Goal: Task Accomplishment & Management: Use online tool/utility

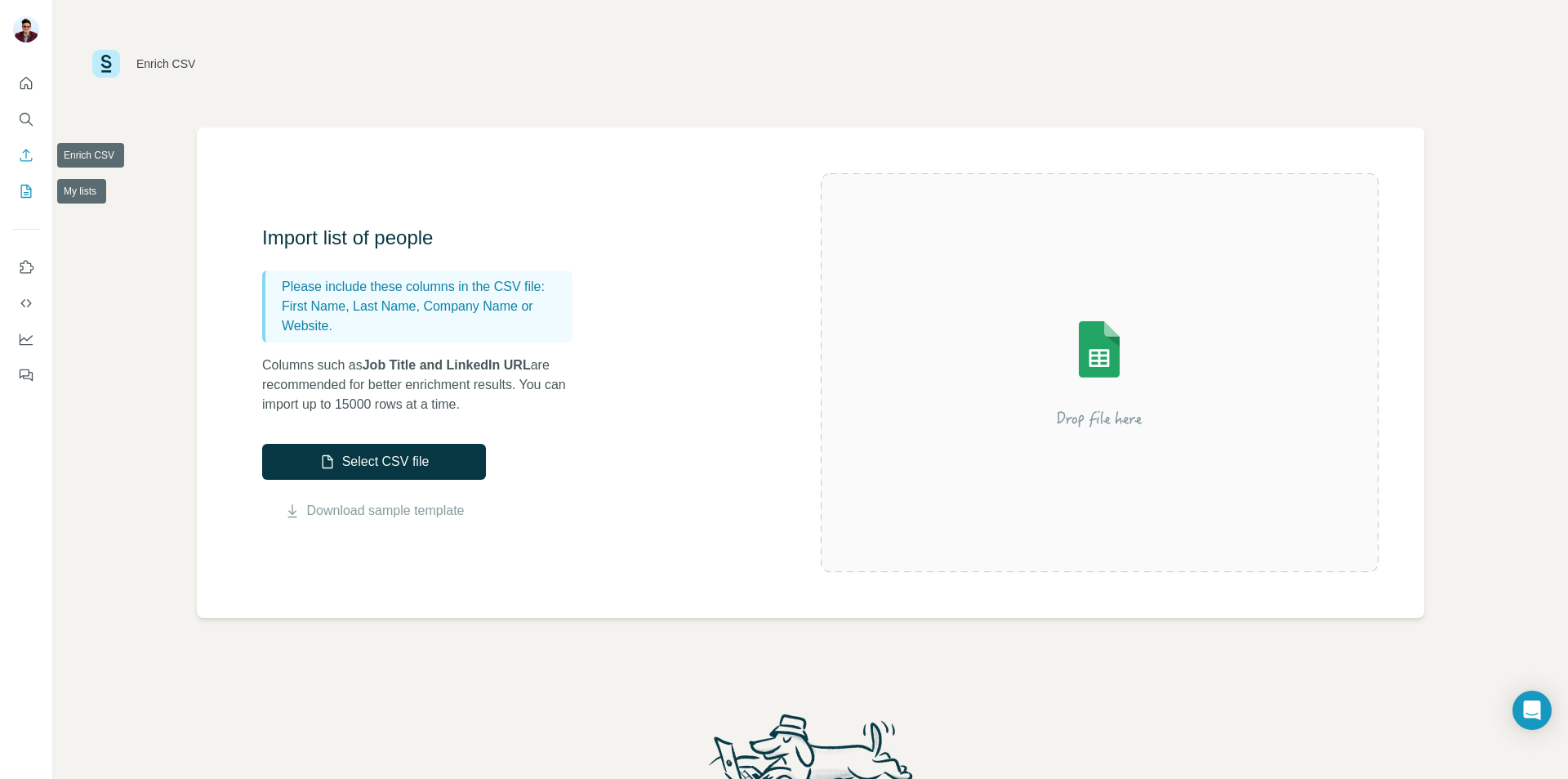
click at [30, 194] on icon "My lists" at bounding box center [27, 191] width 16 height 16
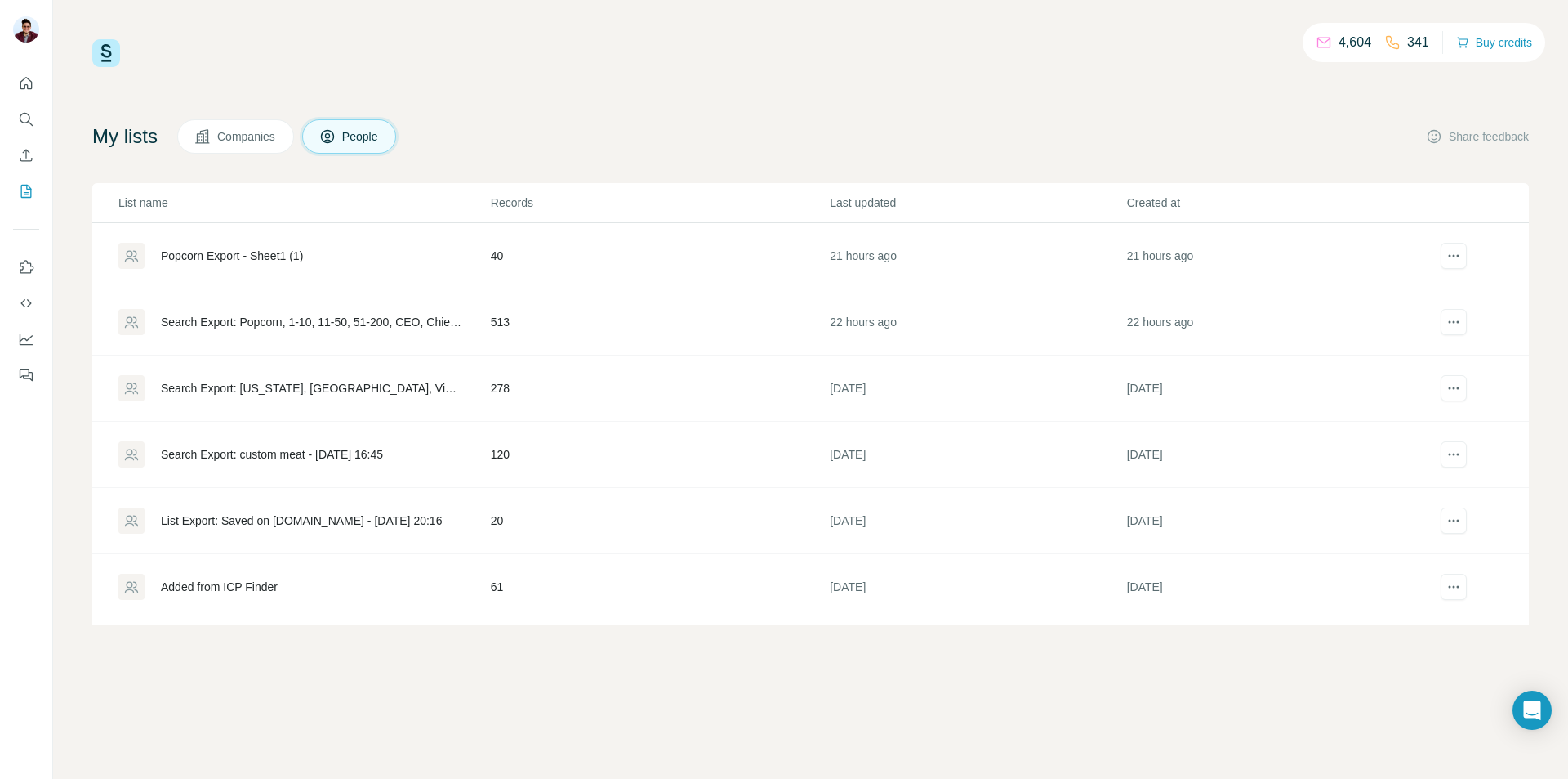
drag, startPoint x: 1221, startPoint y: 111, endPoint x: 1267, endPoint y: 20, distance: 102.0
click at [1221, 112] on div "4,604 341 Buy credits My lists Companies People Share feedback List name Record…" at bounding box center [811, 331] width 1436 height 585
click at [18, 157] on icon "Enrich CSV" at bounding box center [27, 156] width 16 height 16
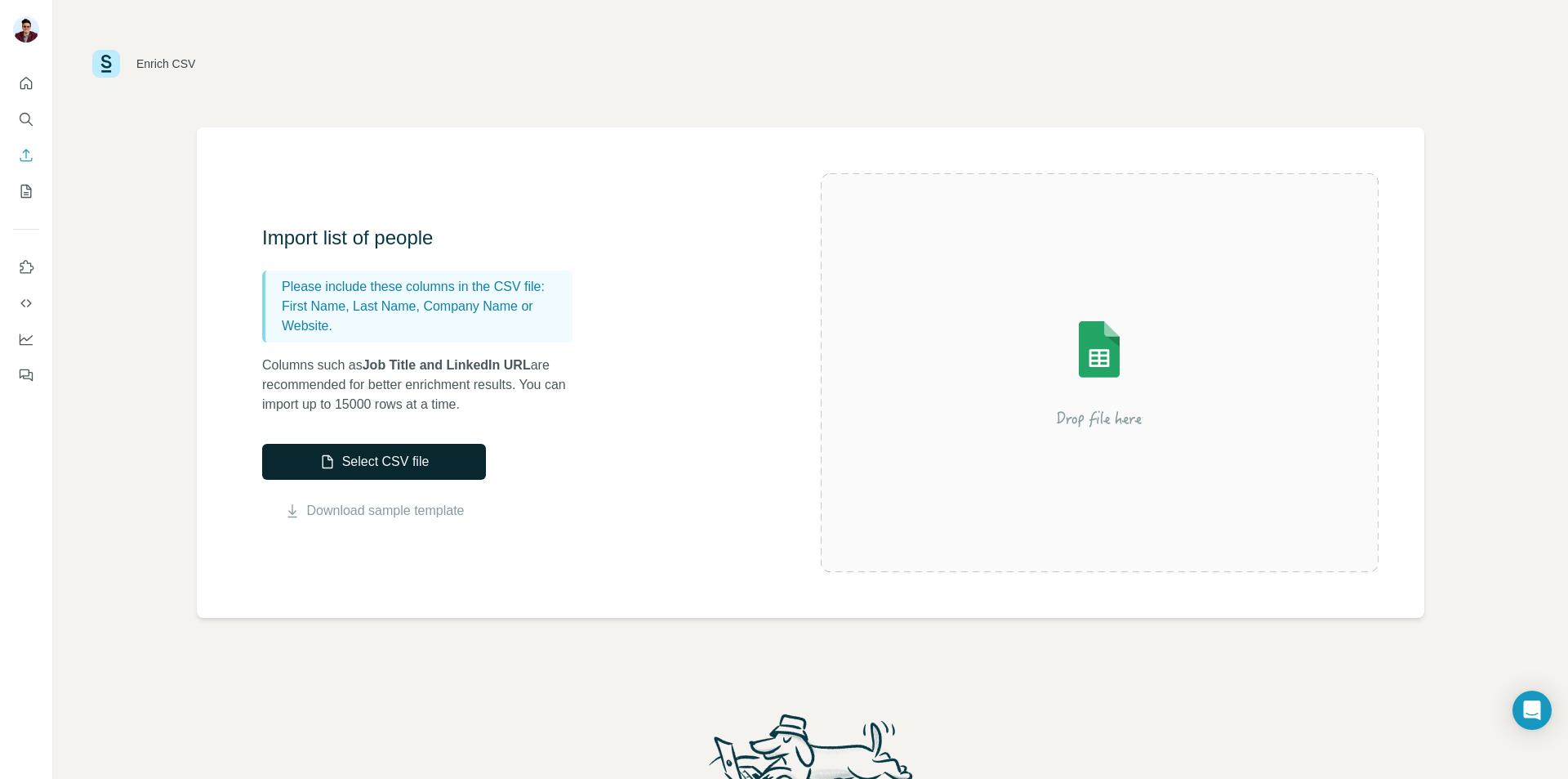
click at [426, 459] on button "Select CSV file" at bounding box center [374, 461] width 224 height 36
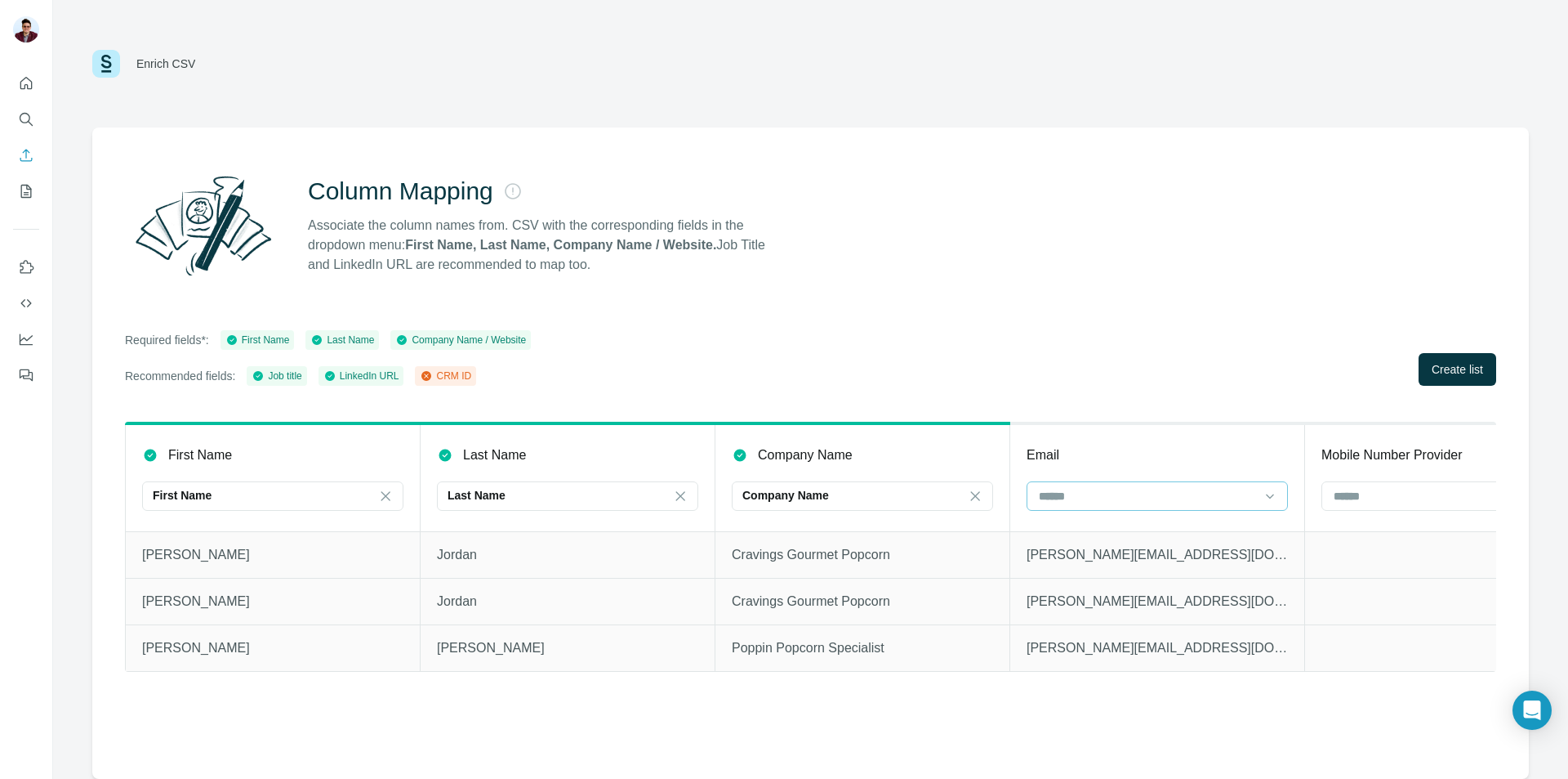
click at [1099, 493] on input at bounding box center [1147, 496] width 220 height 18
click at [1096, 493] on input at bounding box center [1147, 496] width 220 height 18
click at [1462, 368] on span "Create list" at bounding box center [1457, 370] width 51 height 16
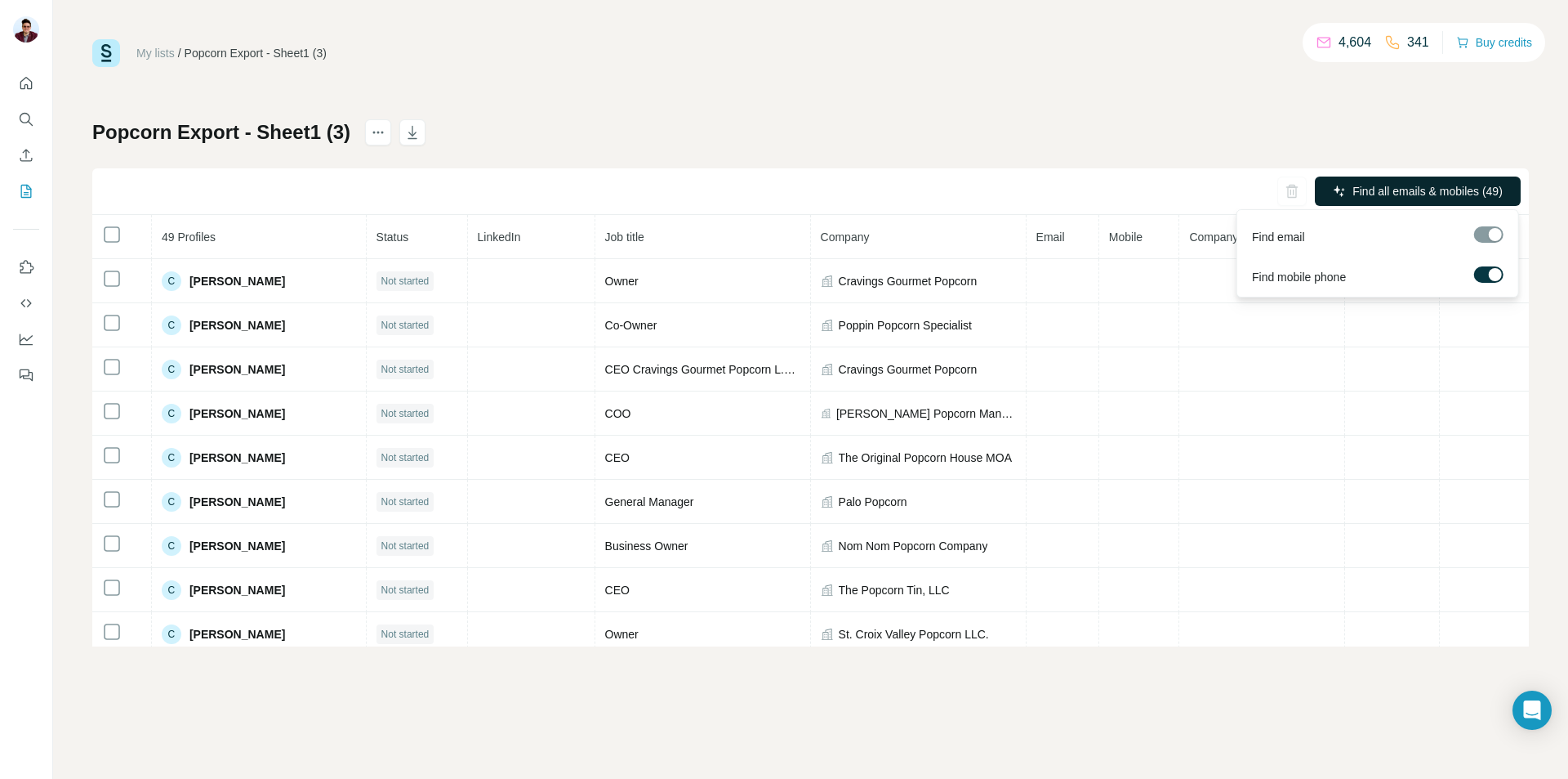
click at [1400, 190] on span "Find all emails & mobiles (49)" at bounding box center [1427, 191] width 150 height 16
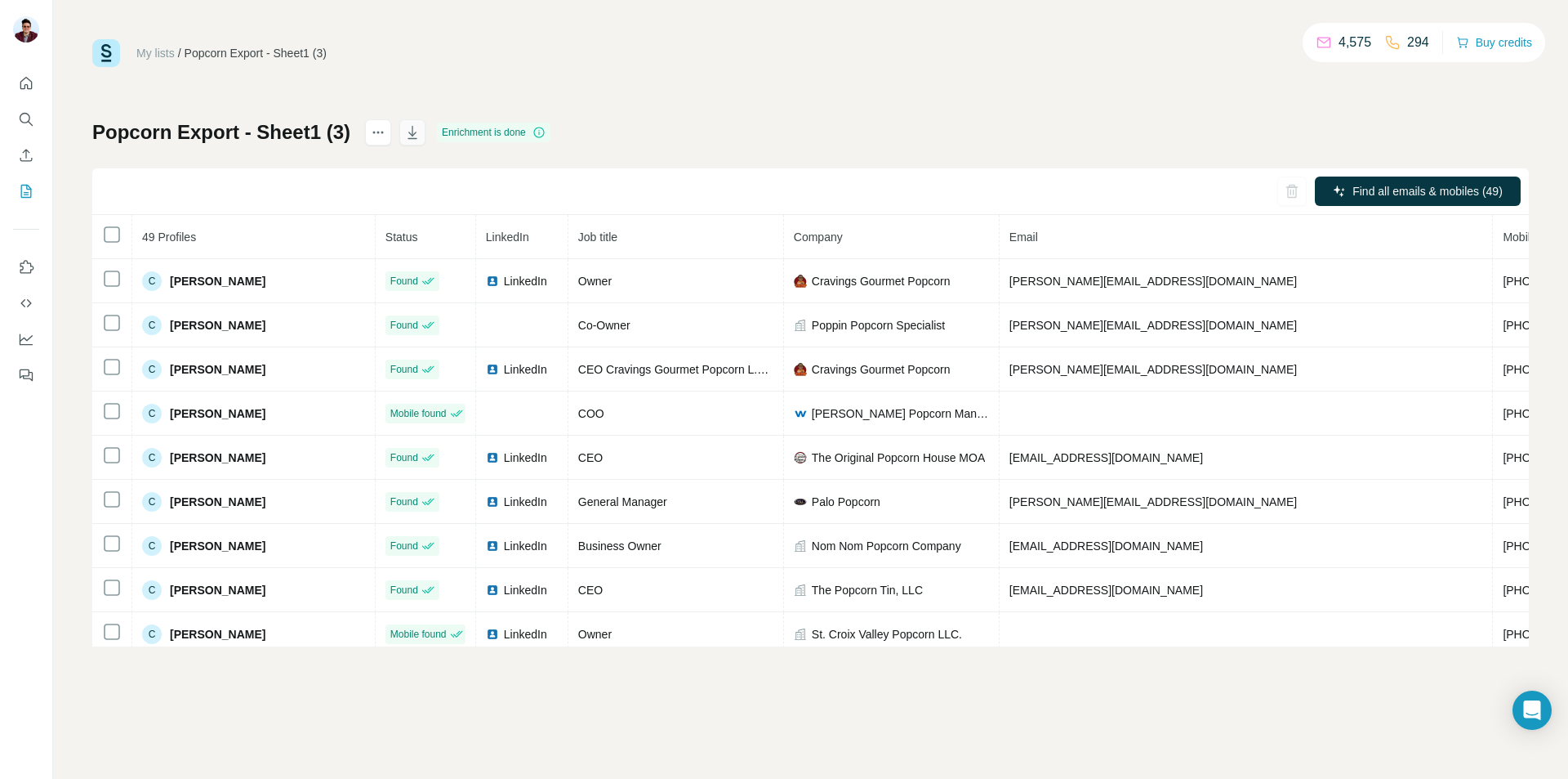
click at [411, 123] on button "button" at bounding box center [413, 132] width 27 height 27
